Goal: Subscribe to service/newsletter

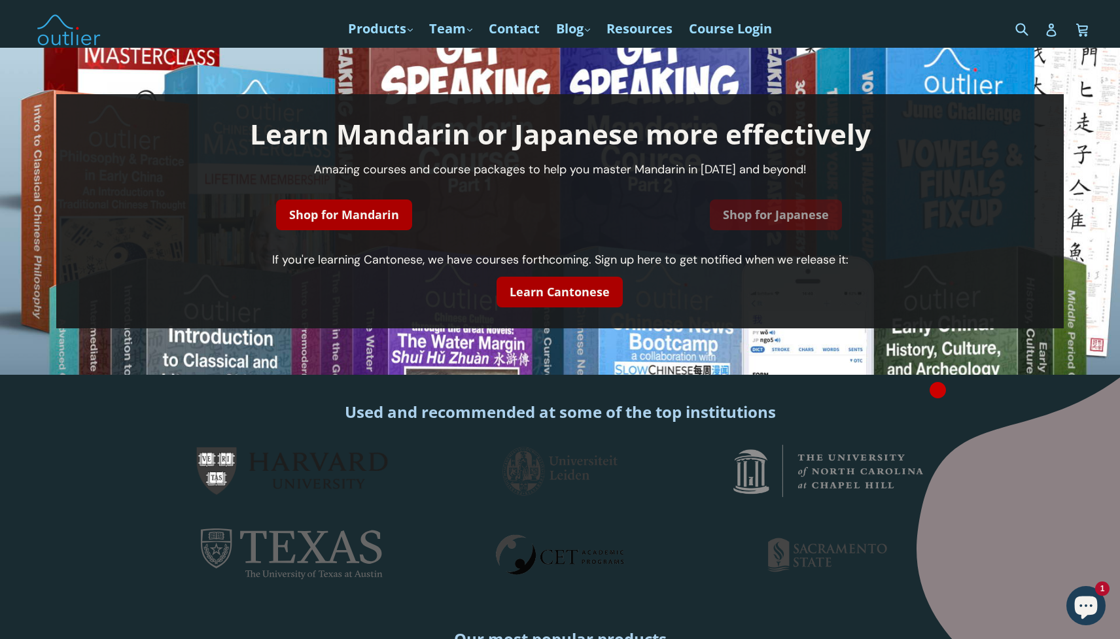
click at [767, 224] on link "Shop for Japanese" at bounding box center [776, 214] width 132 height 31
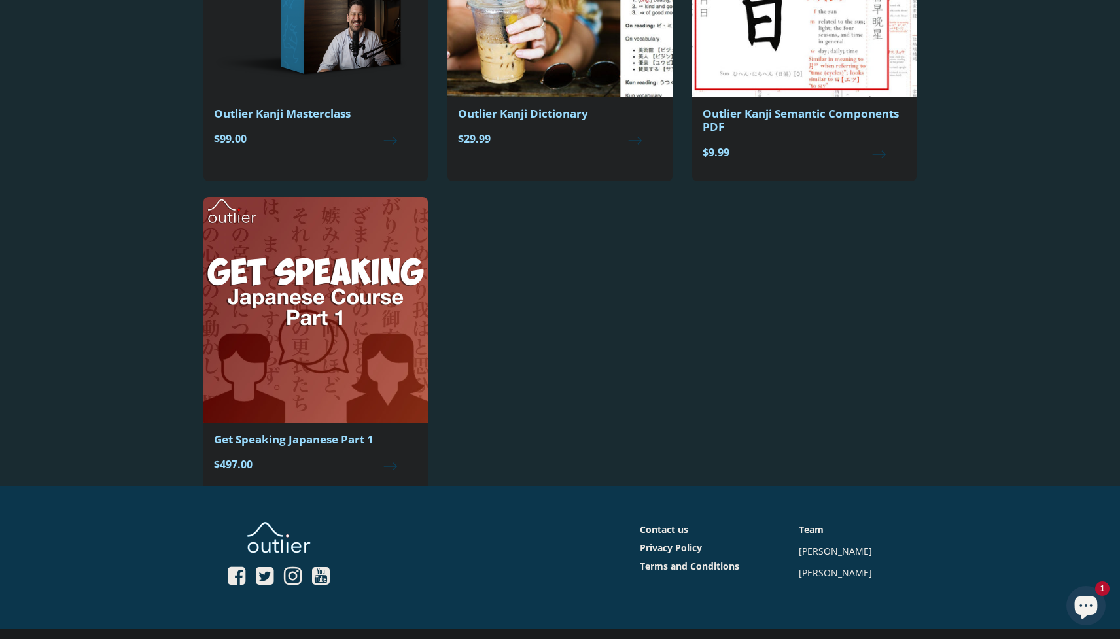
scroll to position [338, 0]
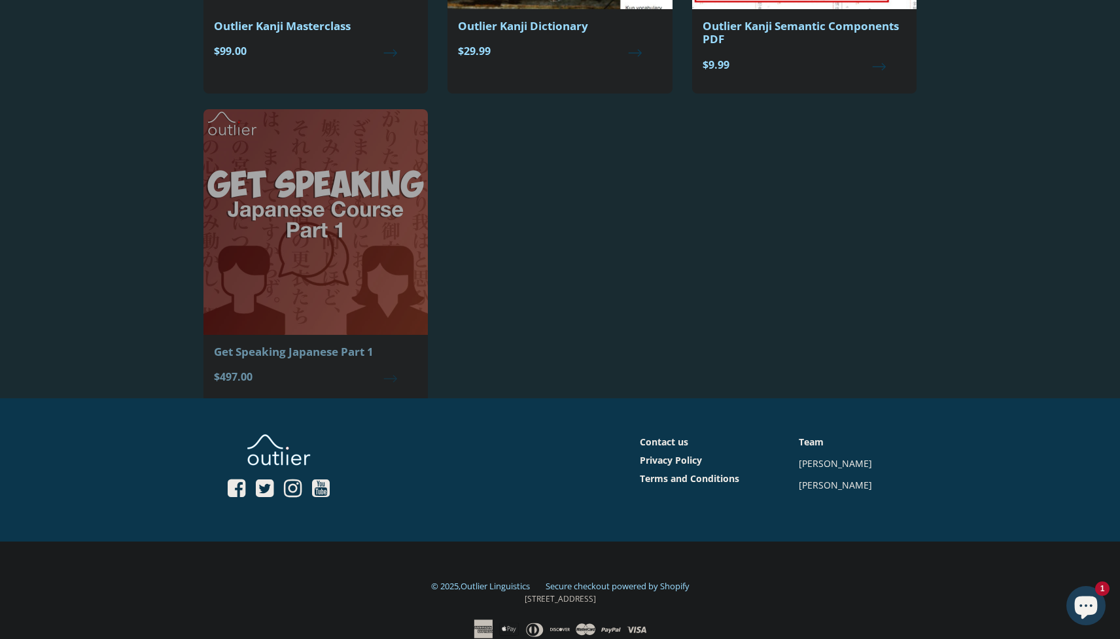
click at [335, 252] on img at bounding box center [315, 222] width 224 height 226
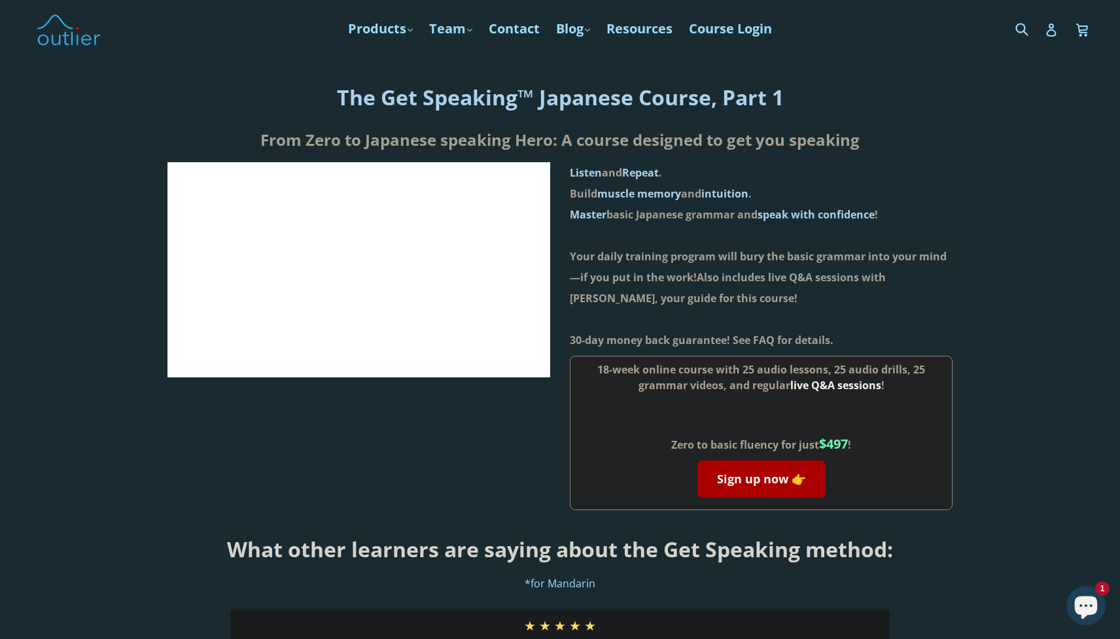
click at [421, 430] on div at bounding box center [358, 336] width 383 height 348
click at [228, 86] on h1 "The Get Speaking™ Japanese Course, Part 1" at bounding box center [559, 97] width 1099 height 28
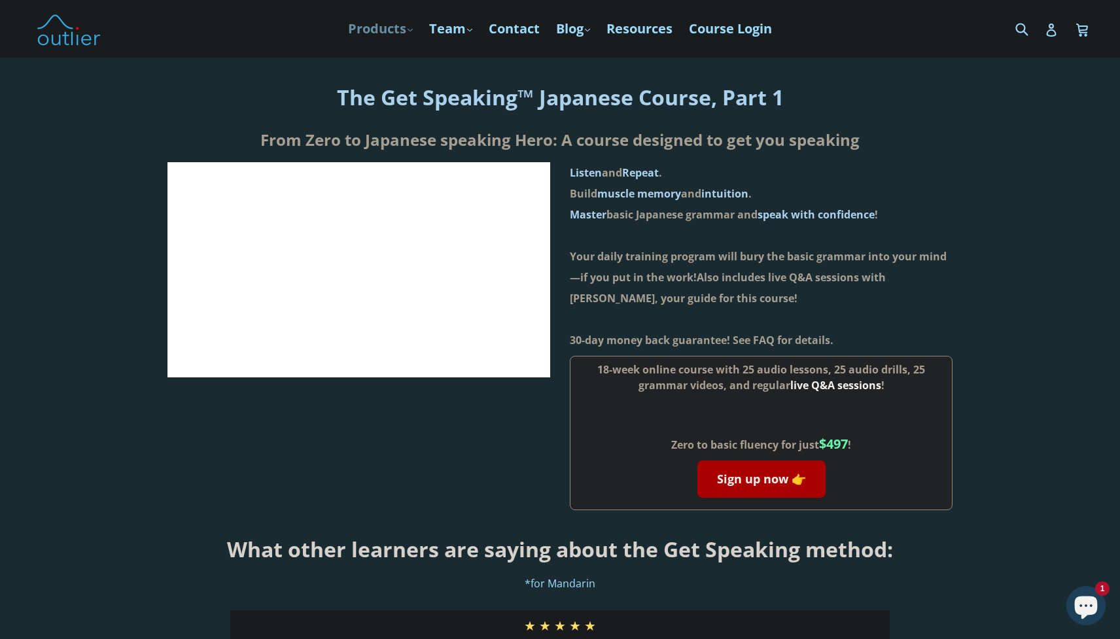
click at [370, 29] on link "Products .cls-1{fill:#231f20} expand" at bounding box center [380, 29] width 78 height 24
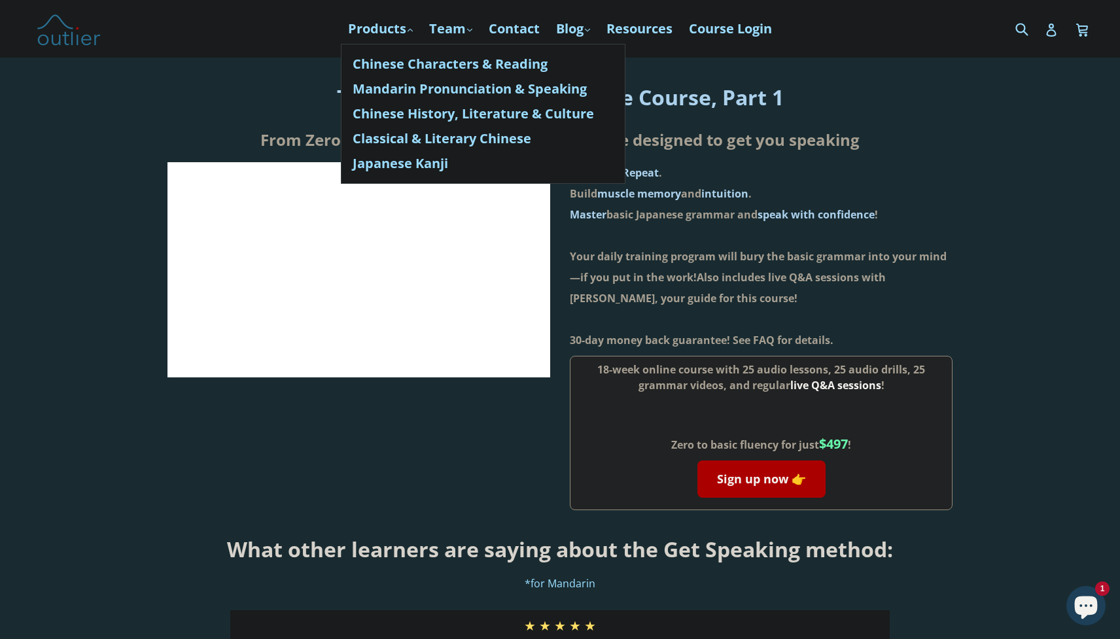
click at [65, 33] on img at bounding box center [68, 29] width 65 height 38
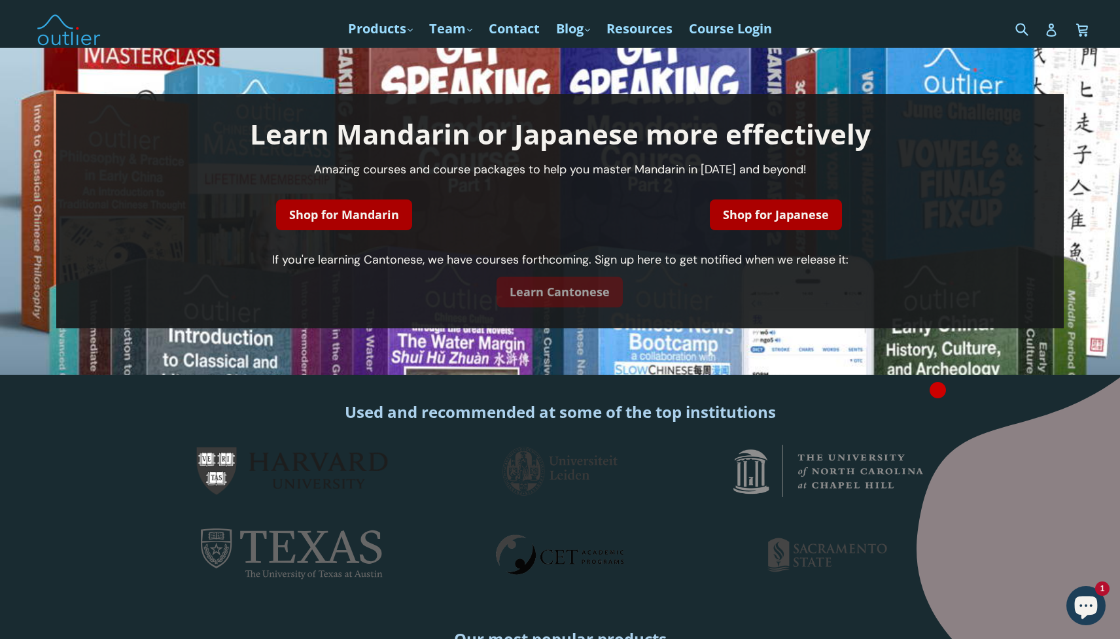
click at [581, 299] on link "Learn Cantonese" at bounding box center [559, 292] width 126 height 31
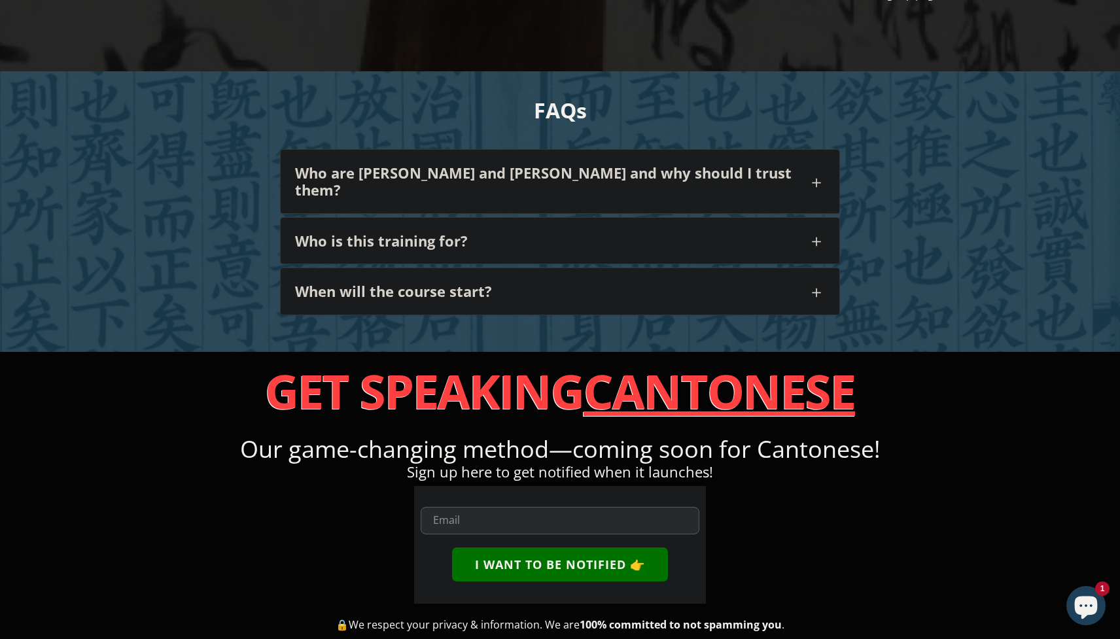
scroll to position [1334, 0]
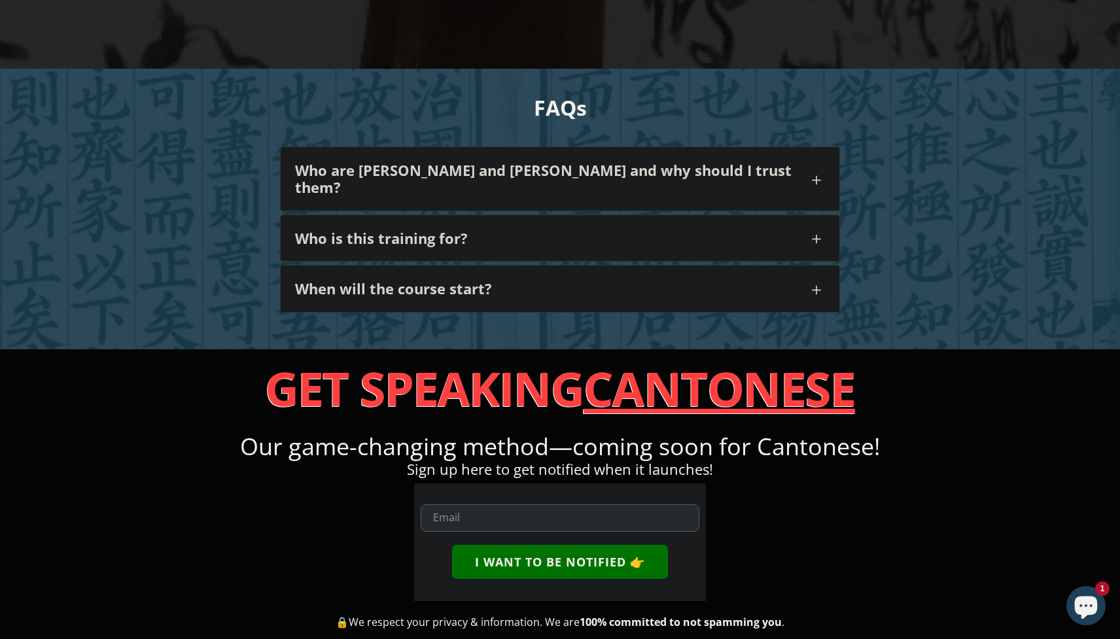
click at [458, 280] on h4 "When will the course start?" at bounding box center [551, 288] width 513 height 17
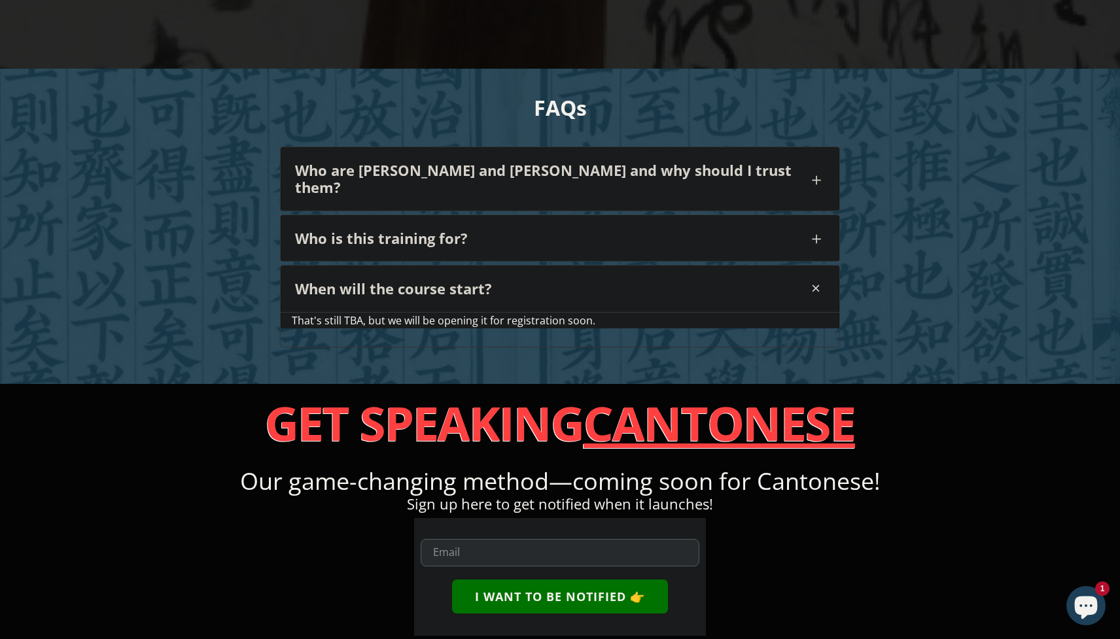
click at [516, 230] on h4 "Who is this training for?" at bounding box center [551, 238] width 513 height 17
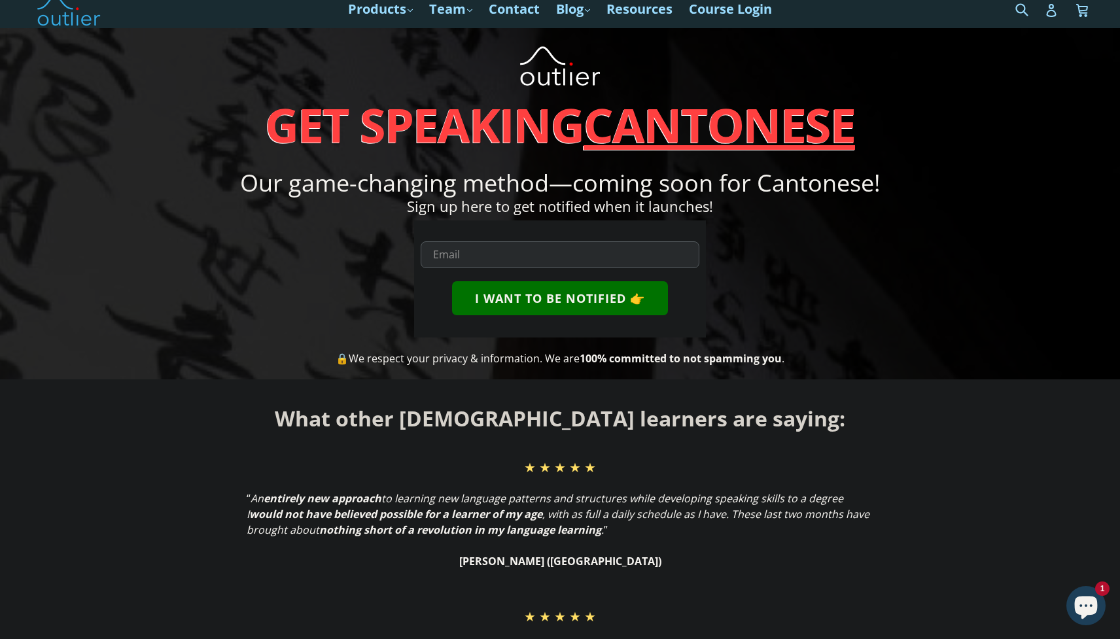
scroll to position [0, 0]
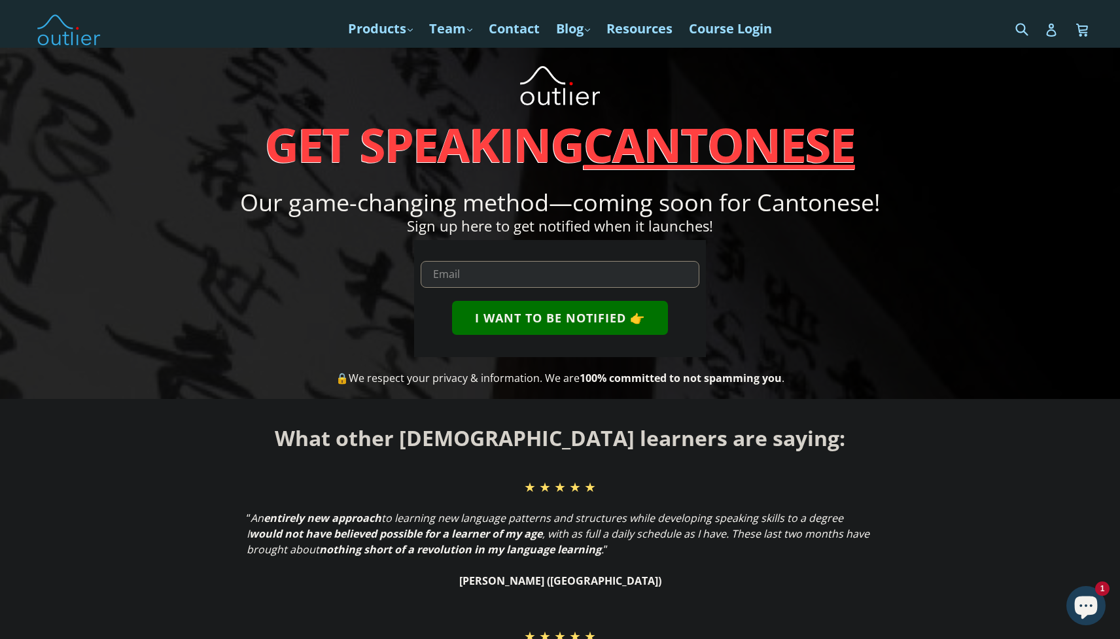
click at [460, 273] on input "email" at bounding box center [560, 274] width 278 height 27
type input "[EMAIL_ADDRESS][DOMAIN_NAME]"
click at [452, 301] on button "I WANT TO BE NOTIFIED 👉" at bounding box center [560, 318] width 216 height 34
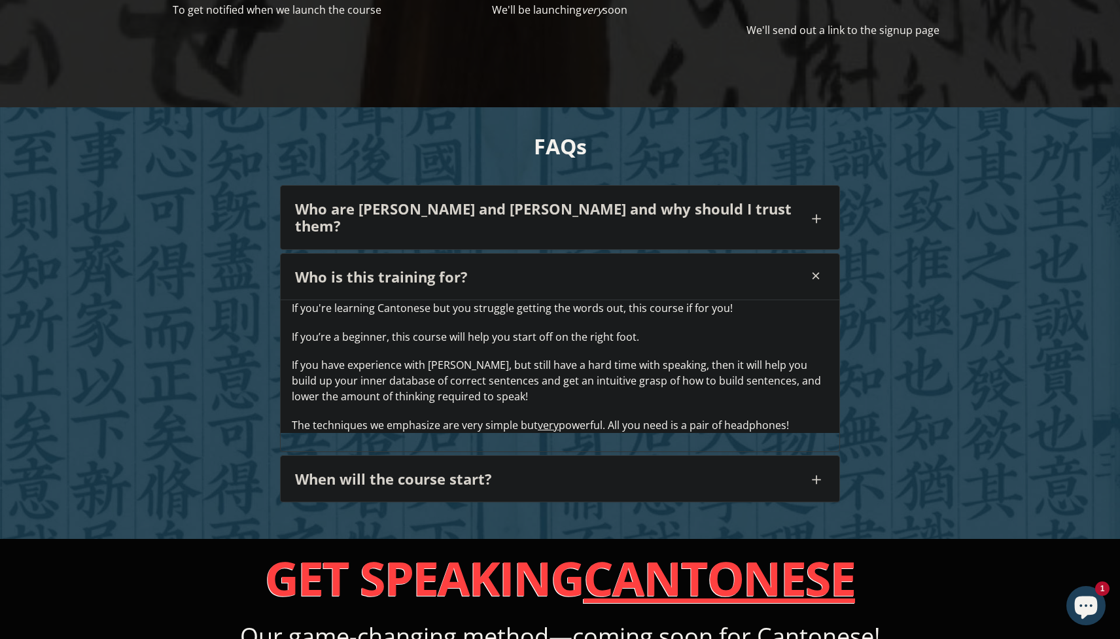
scroll to position [1570, 0]
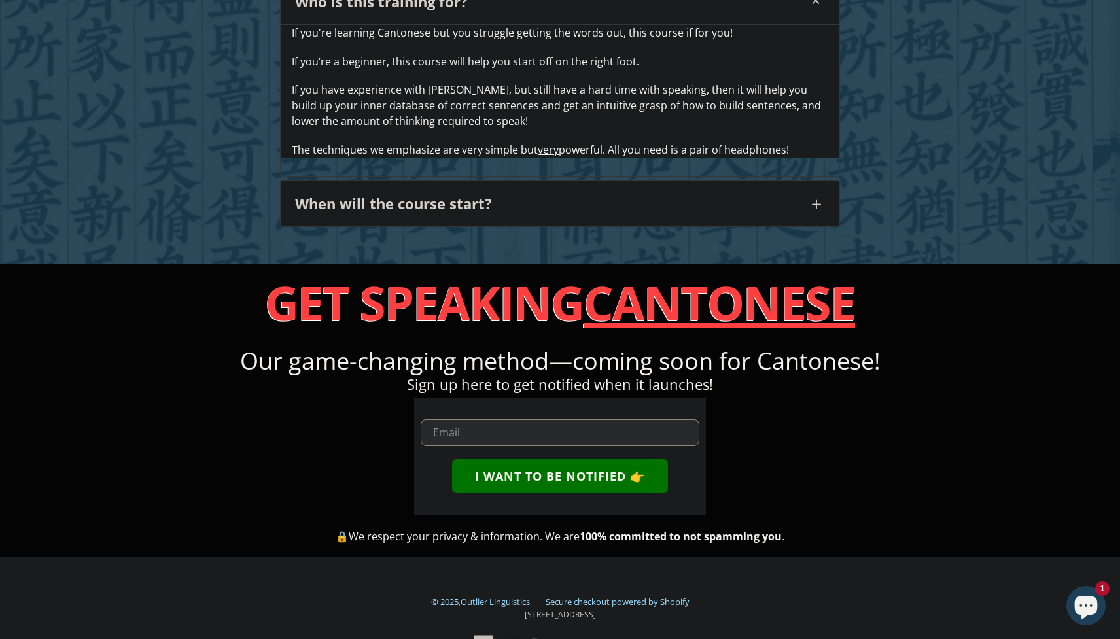
click at [476, 425] on input "email" at bounding box center [560, 432] width 278 height 27
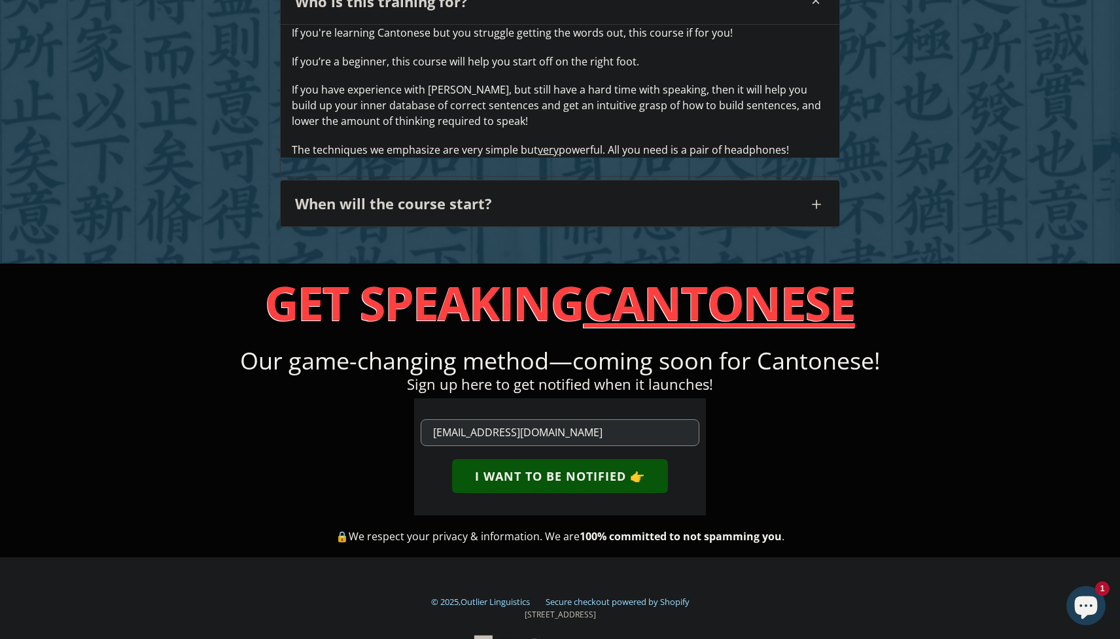
type input "[EMAIL_ADDRESS][DOMAIN_NAME]"
click at [584, 461] on button "I WANT TO BE NOTIFIED 👉" at bounding box center [560, 476] width 216 height 34
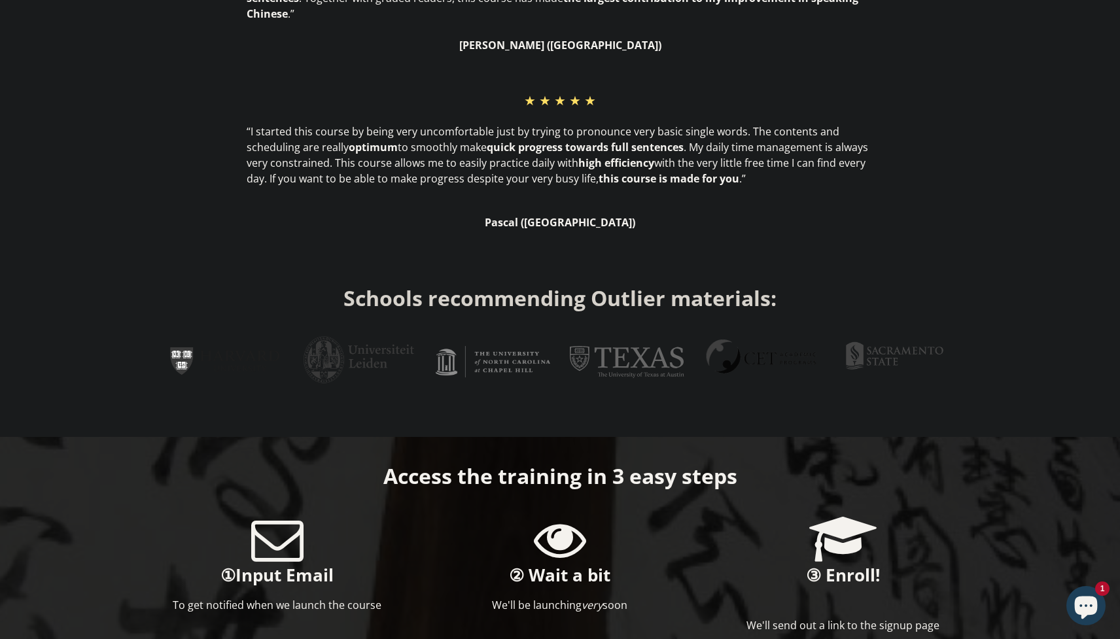
scroll to position [472, 0]
